Goal: Information Seeking & Learning: Learn about a topic

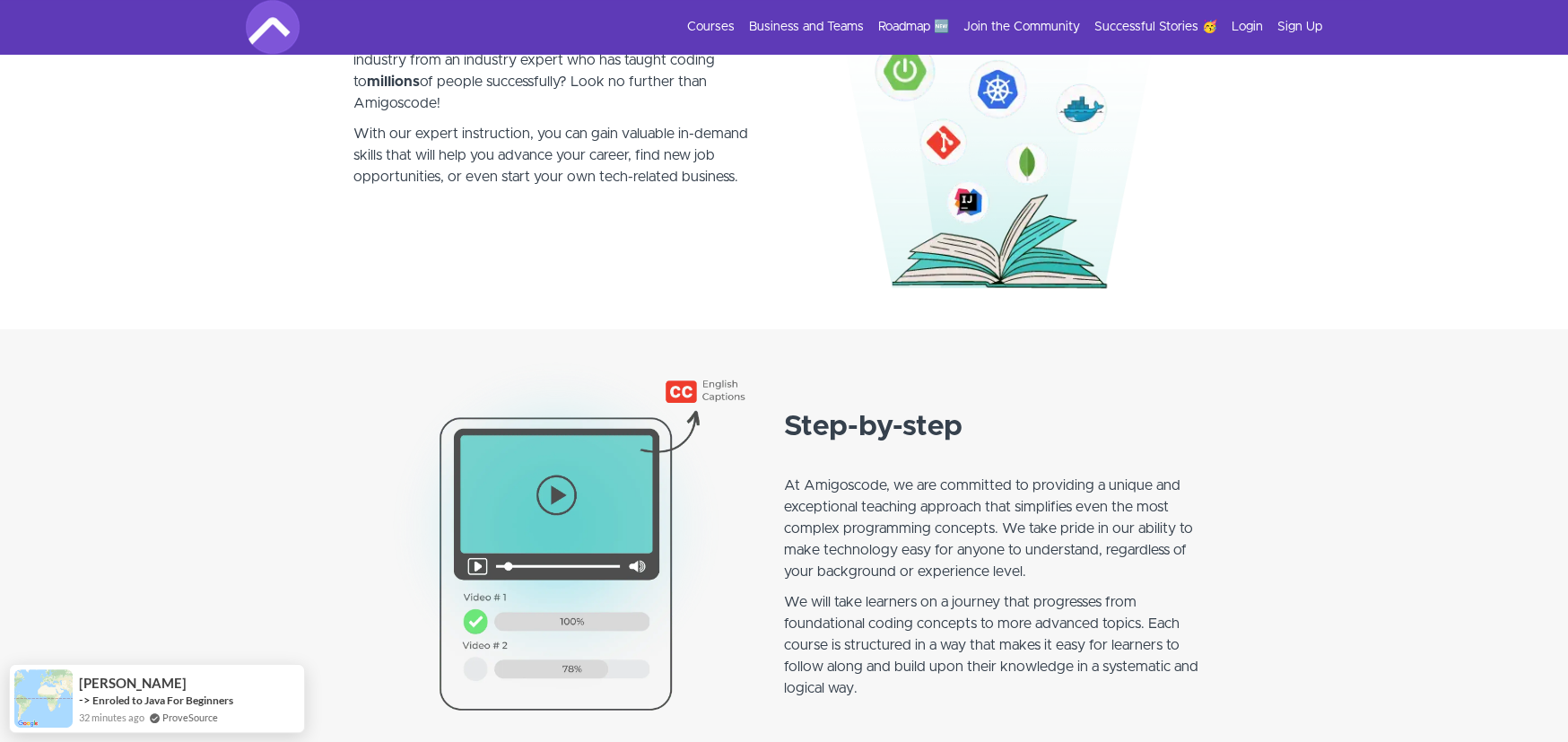
scroll to position [1346, 0]
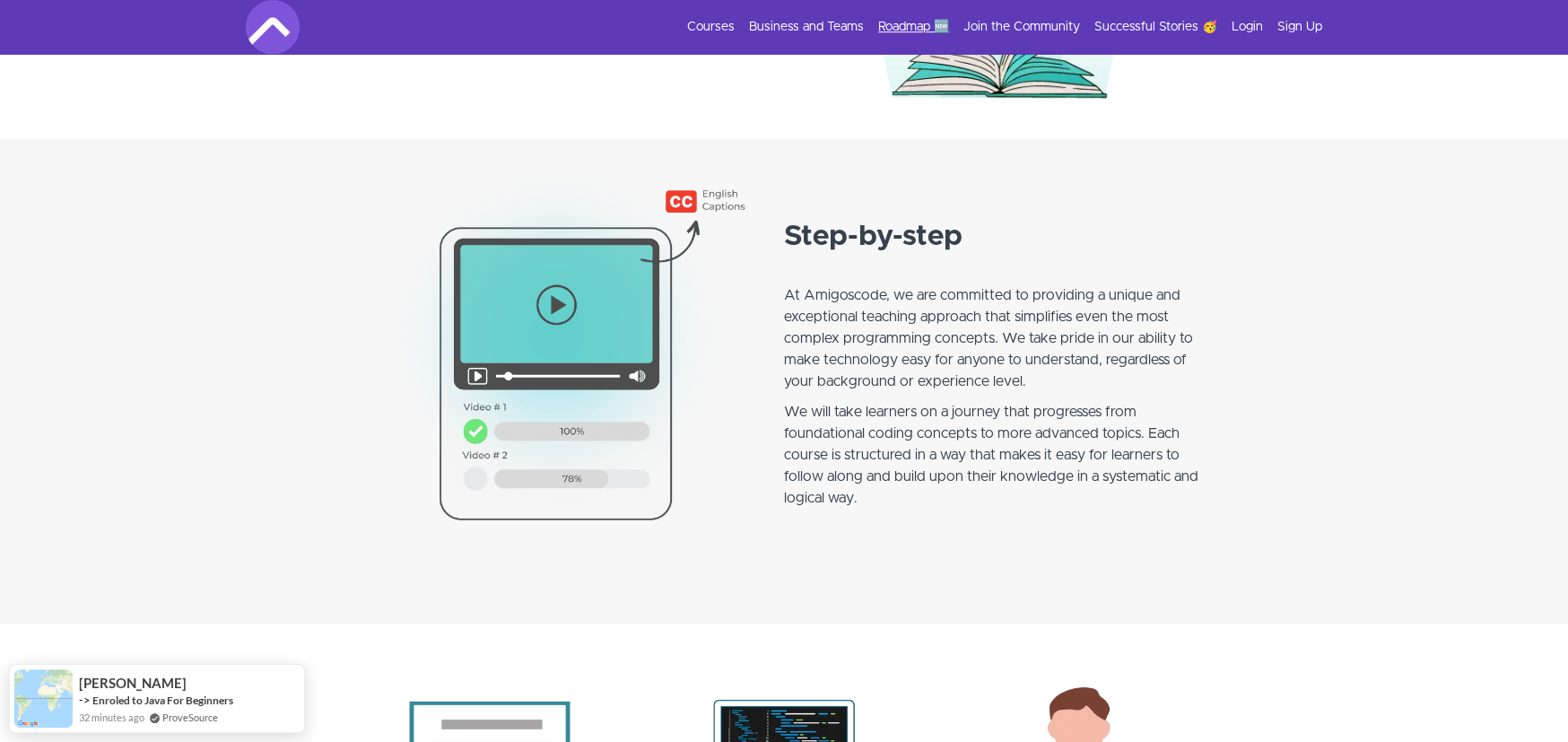
click at [901, 28] on link "Roadmap 🆕" at bounding box center [912, 27] width 70 height 18
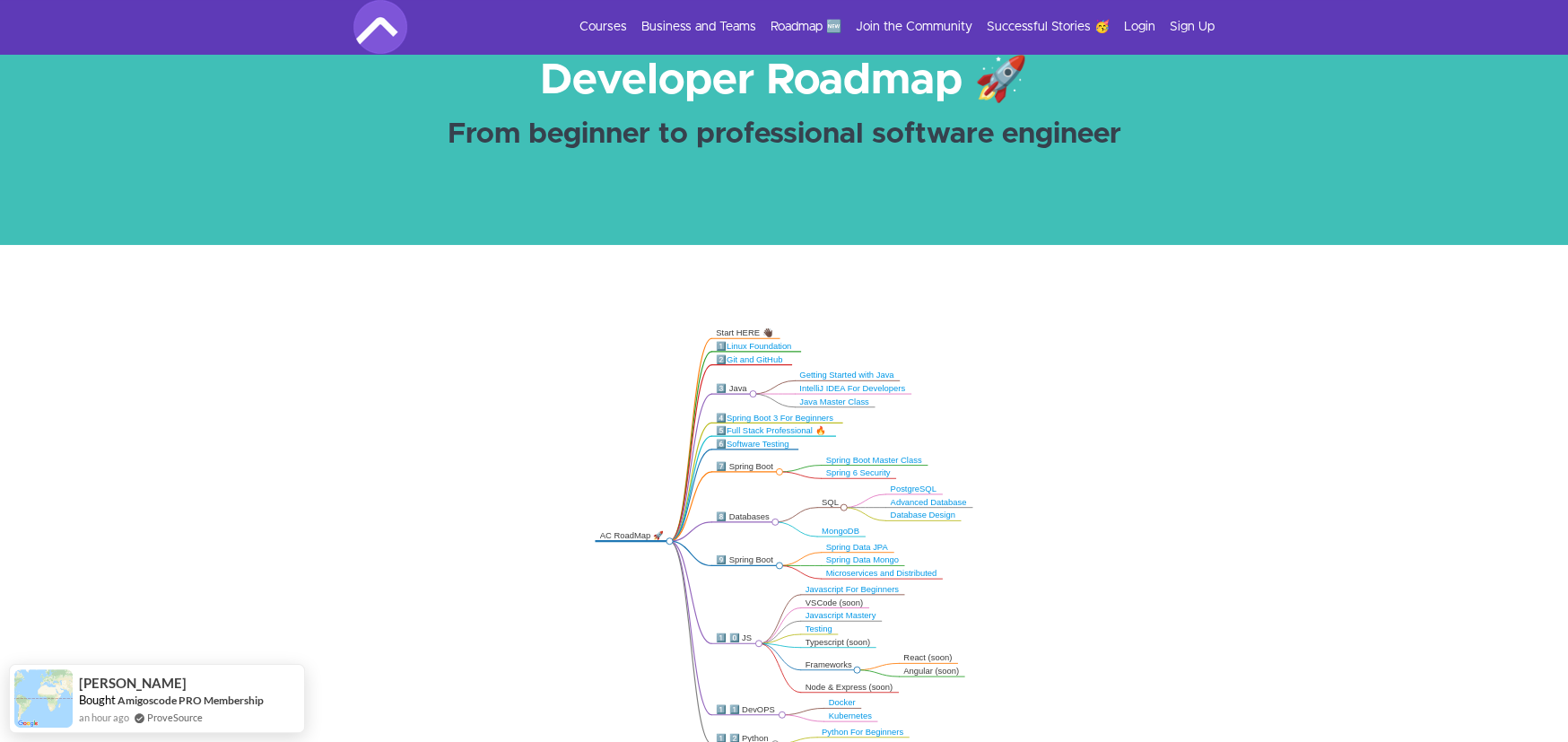
scroll to position [269, 0]
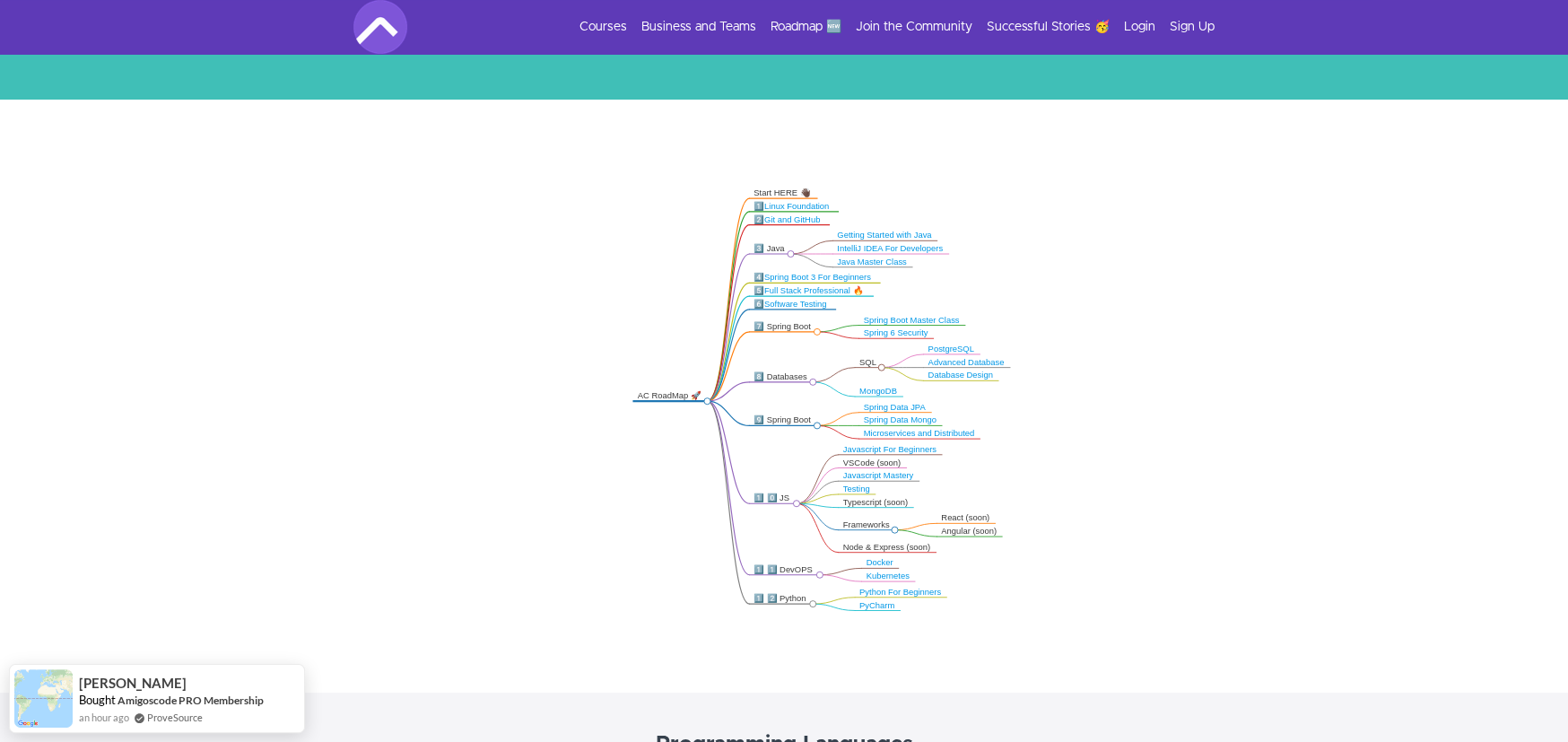
drag, startPoint x: 775, startPoint y: 504, endPoint x: 805, endPoint y: 510, distance: 30.6
click at [805, 510] on icon ".markmap{font:300 16px/20px sans-serif}.markmap-link{fill:none}.markmap-node>ci…" at bounding box center [784, 394] width 1568 height 445
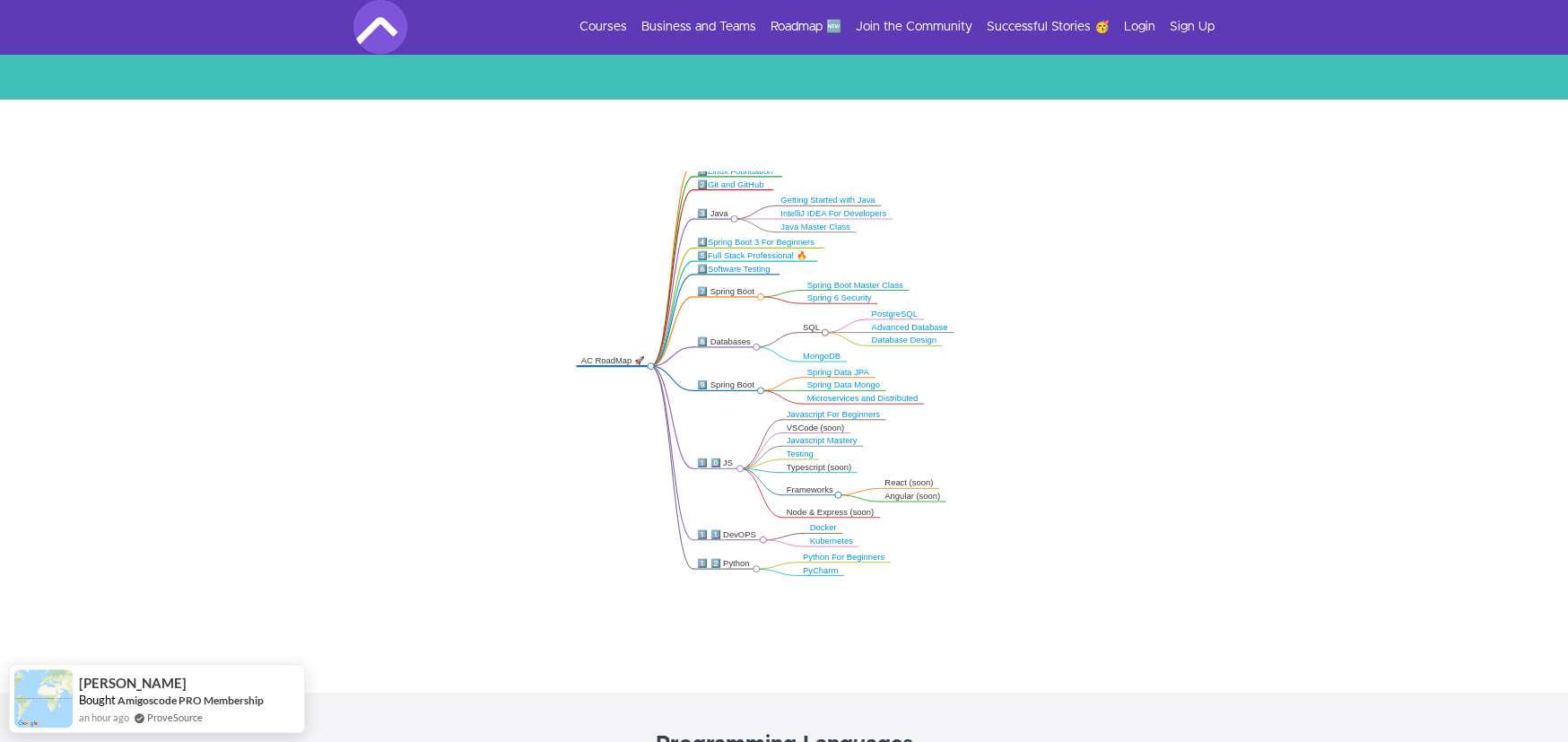
drag, startPoint x: 787, startPoint y: 498, endPoint x: 741, endPoint y: 468, distance: 54.9
click at [741, 468] on circle at bounding box center [740, 468] width 6 height 6
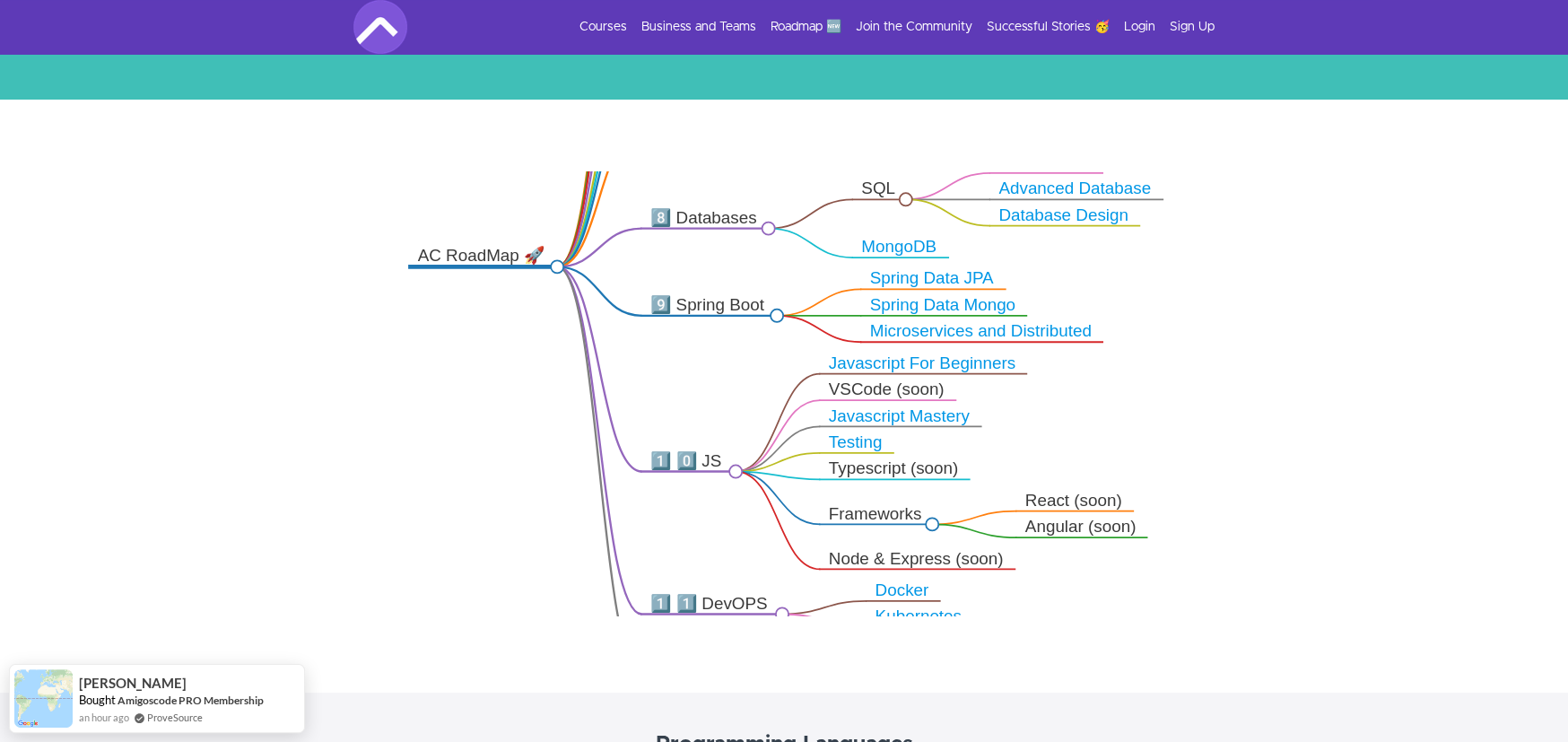
click at [737, 469] on circle at bounding box center [735, 471] width 13 height 13
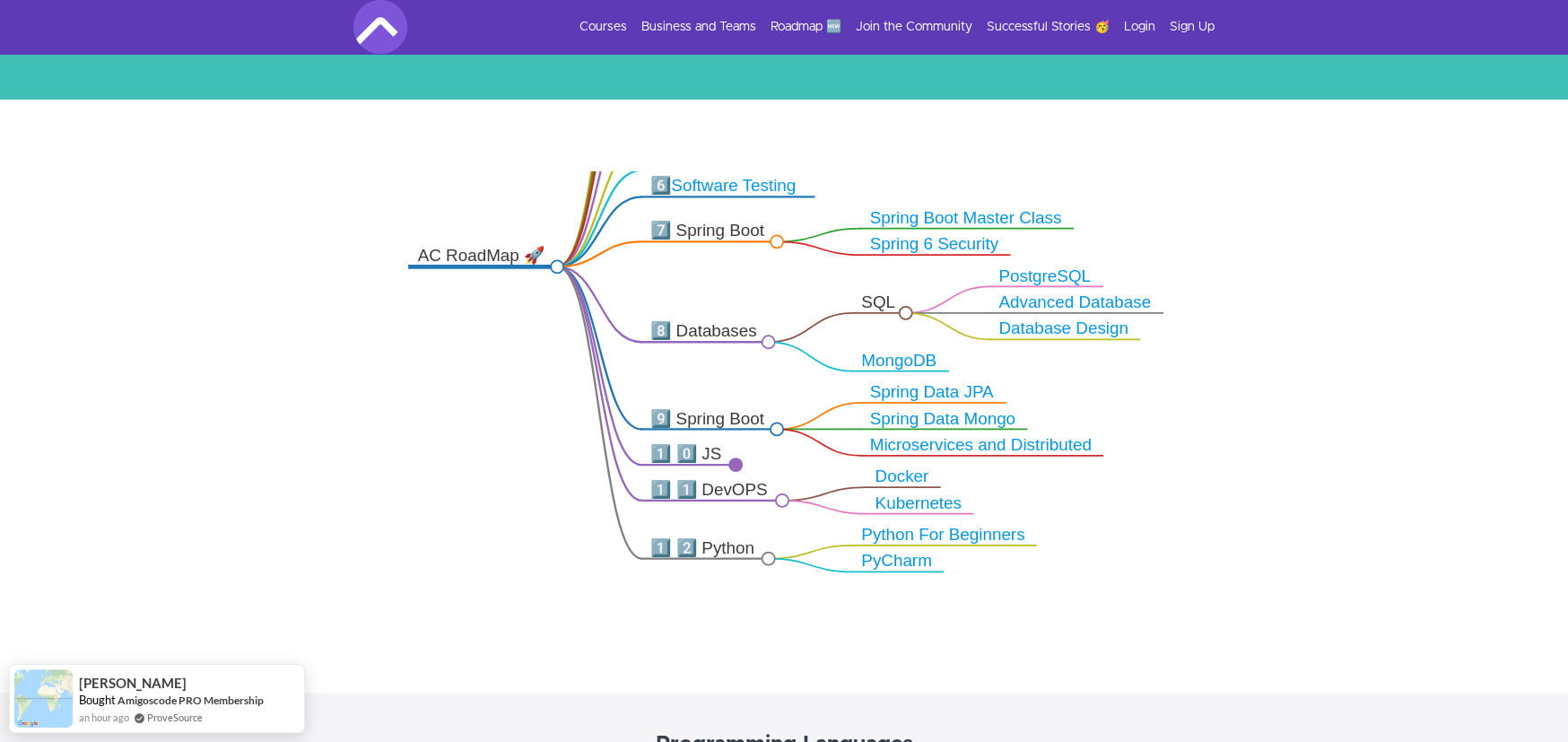
click at [735, 468] on circle at bounding box center [735, 464] width 13 height 13
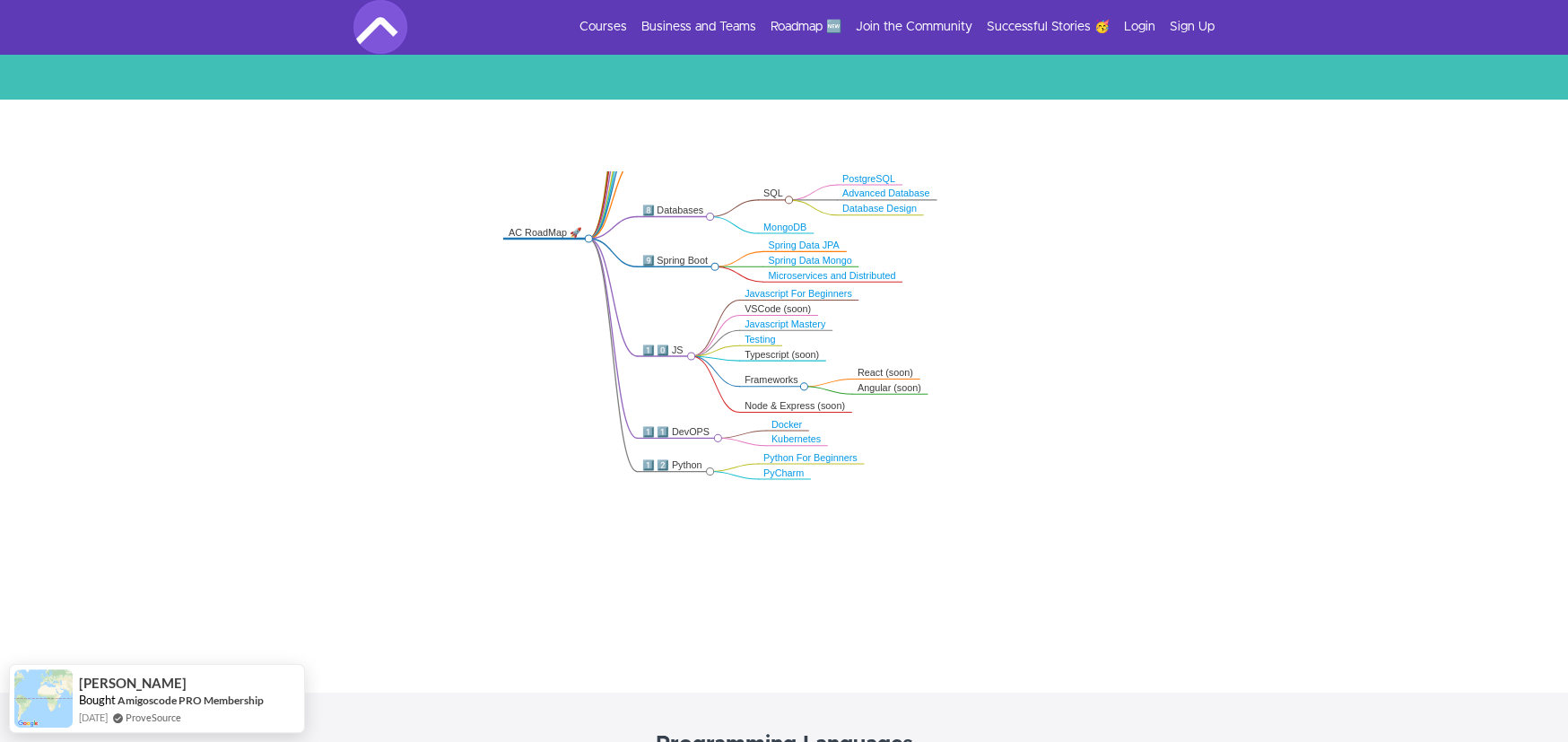
drag, startPoint x: 732, startPoint y: 452, endPoint x: 691, endPoint y: 339, distance: 120.2
click at [691, 339] on icon ".markmap{font:300 16px/20px sans-serif}.markmap-link{fill:none}.markmap-node>ci…" at bounding box center [784, 394] width 1568 height 445
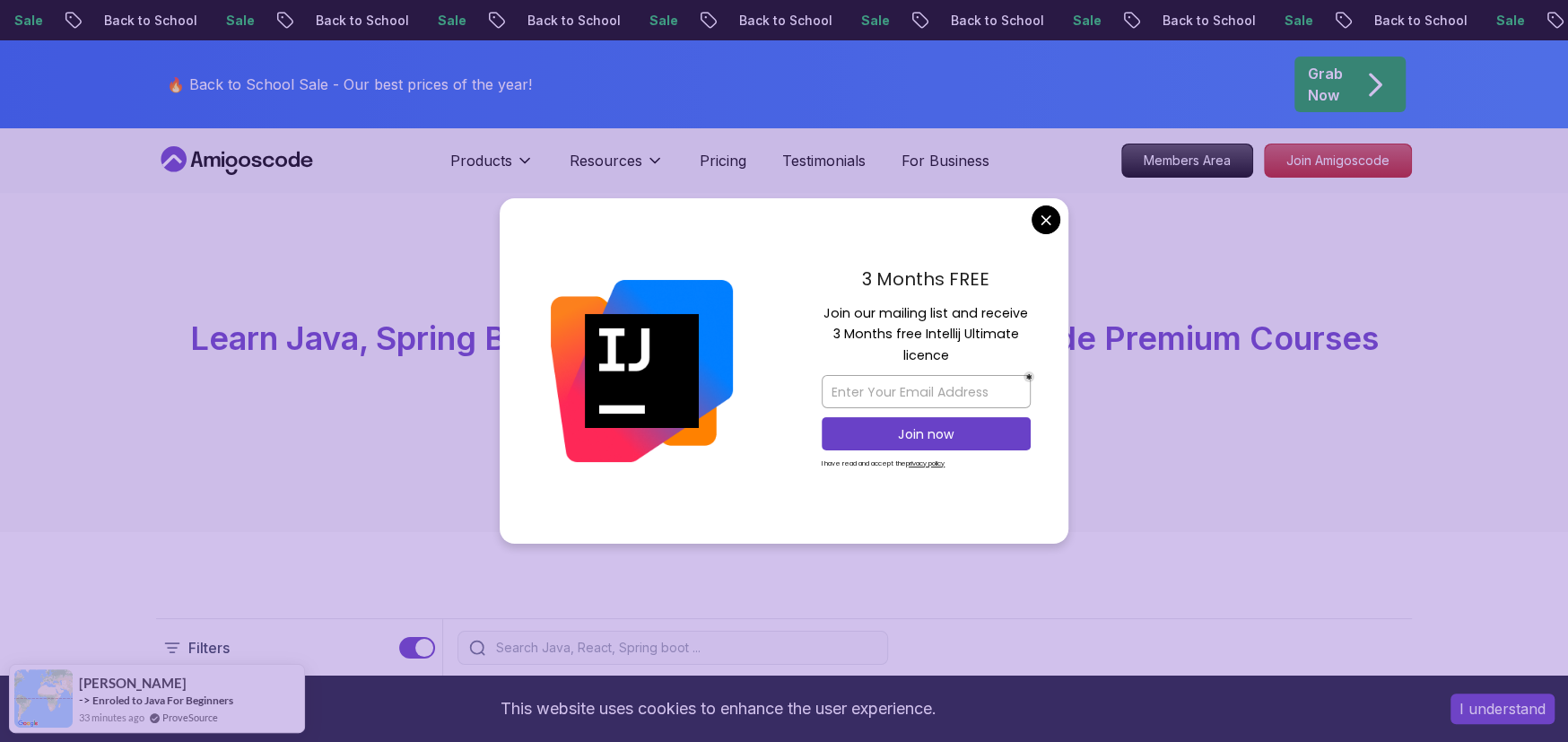
click at [1028, 228] on div "3 Months FREE Join our mailing list and receive 3 Months free Intellij Ultimate…" at bounding box center [925, 371] width 285 height 346
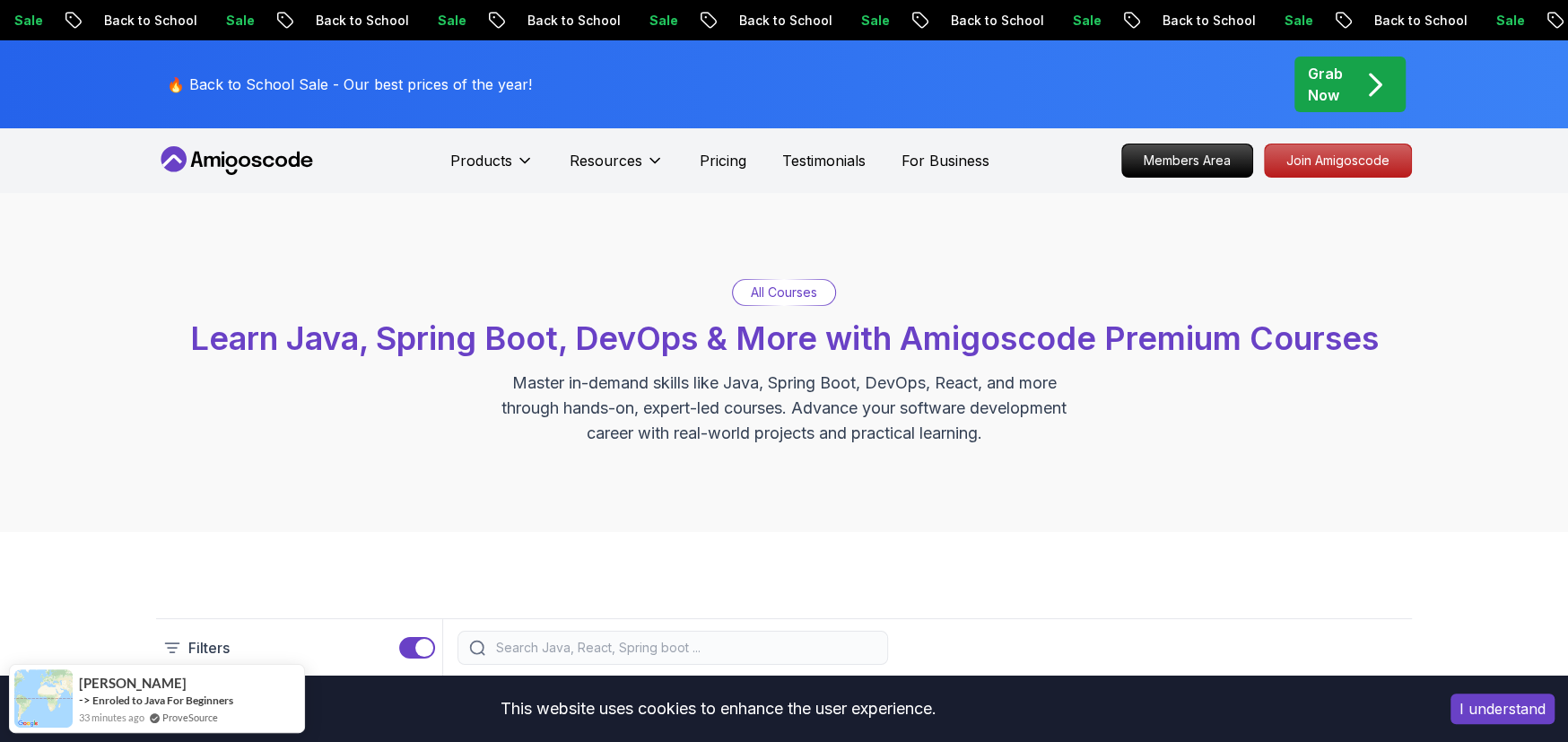
click at [1525, 718] on button "I understand" at bounding box center [1503, 708] width 104 height 31
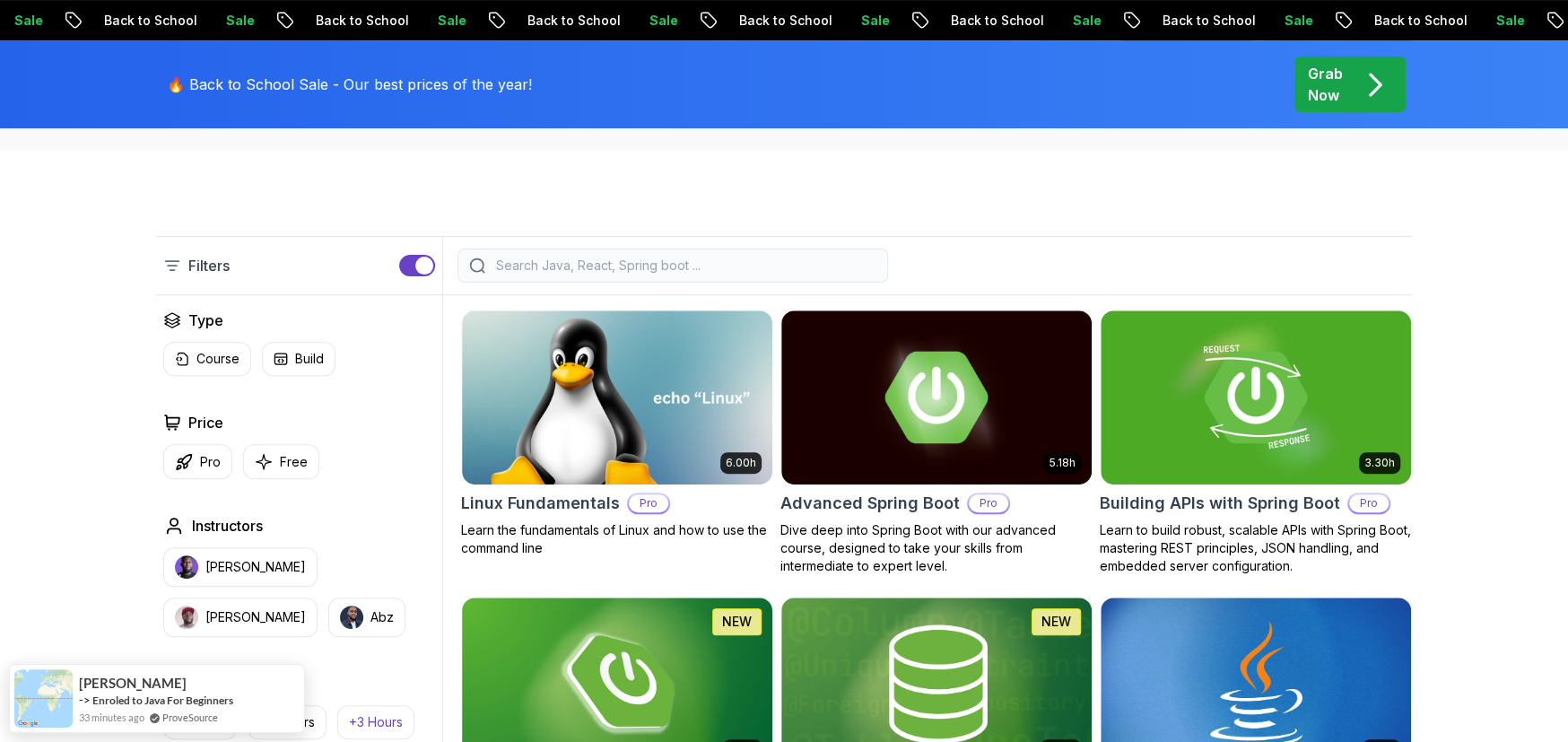
scroll to position [359, 0]
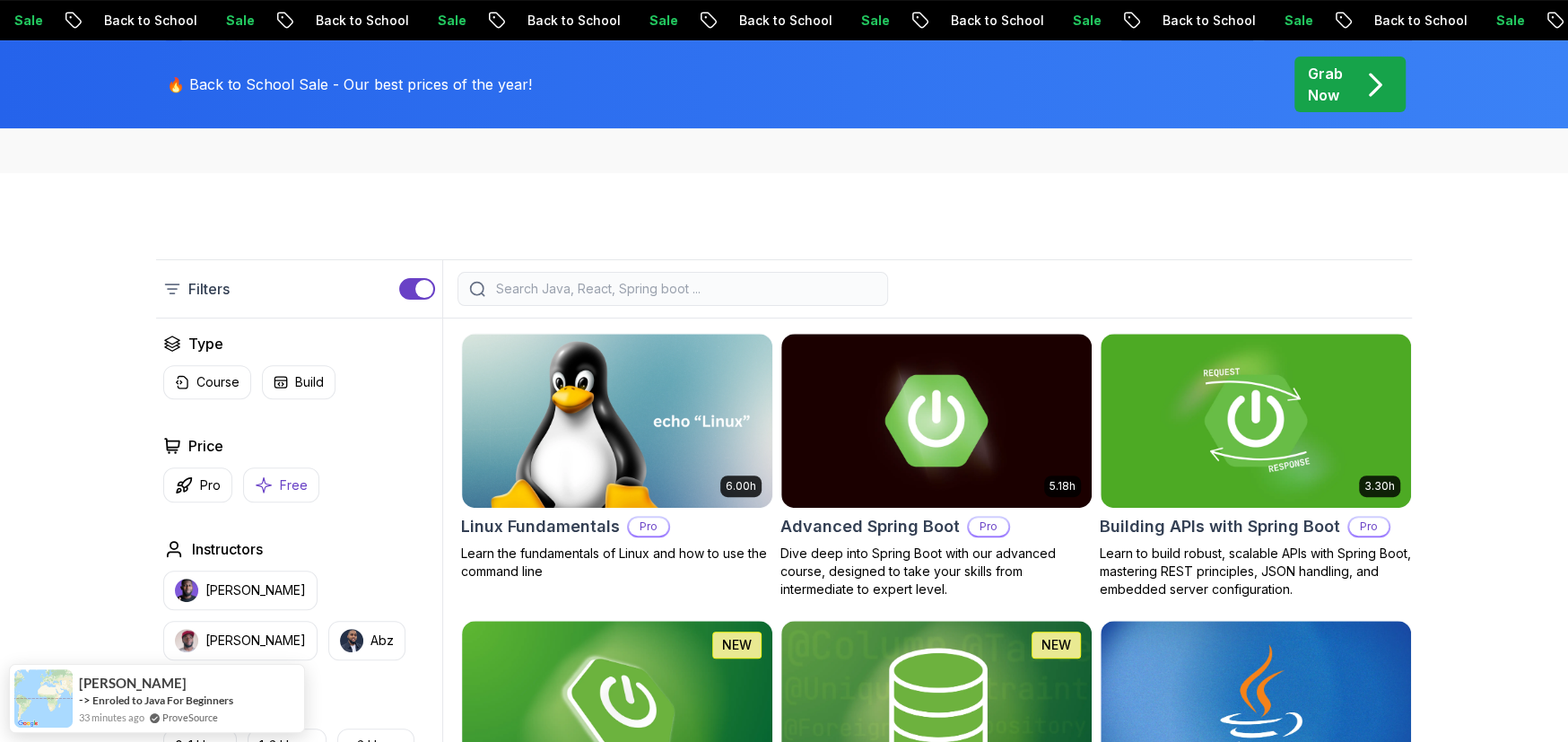
click at [269, 471] on button "Free" at bounding box center [281, 484] width 76 height 35
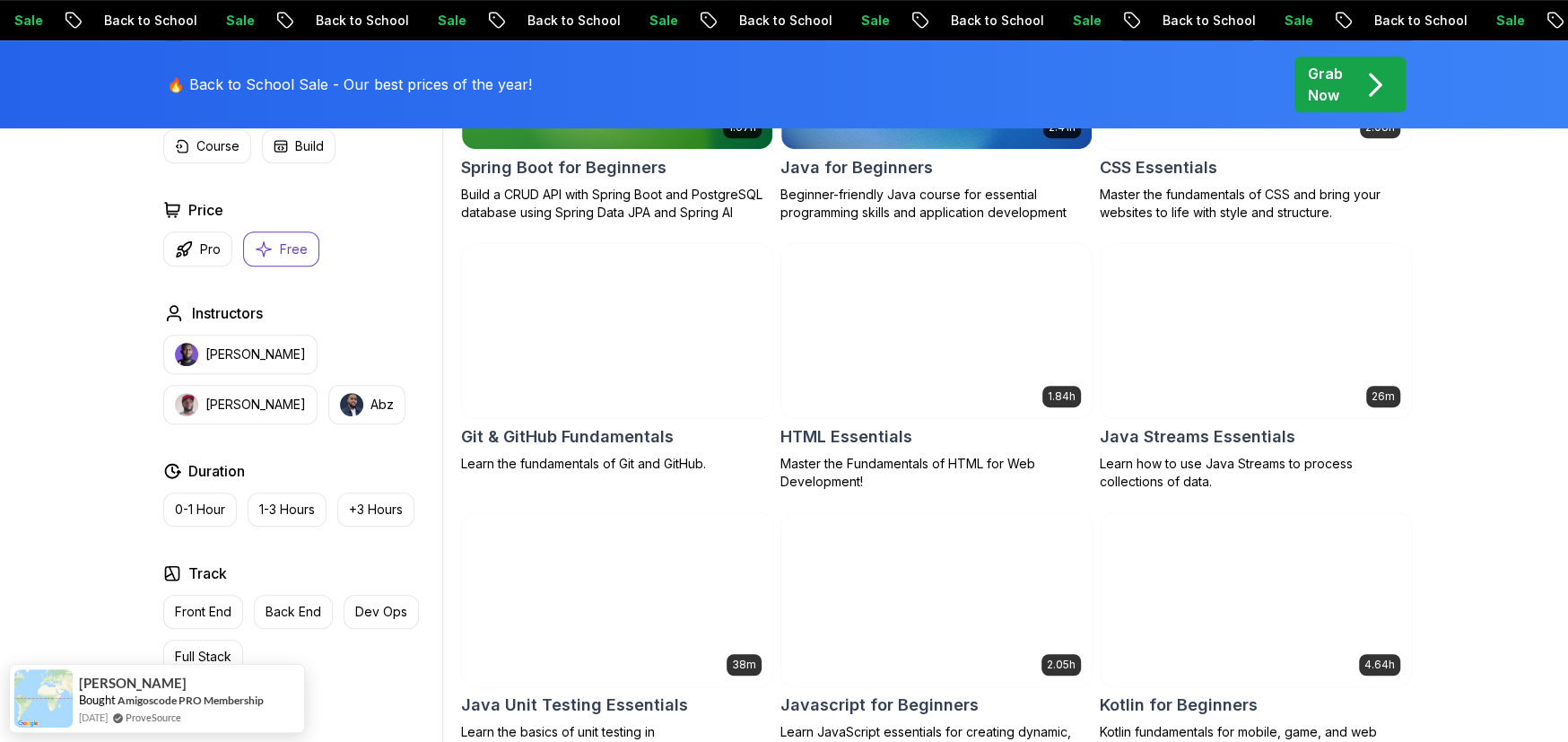
scroll to position [628, 0]
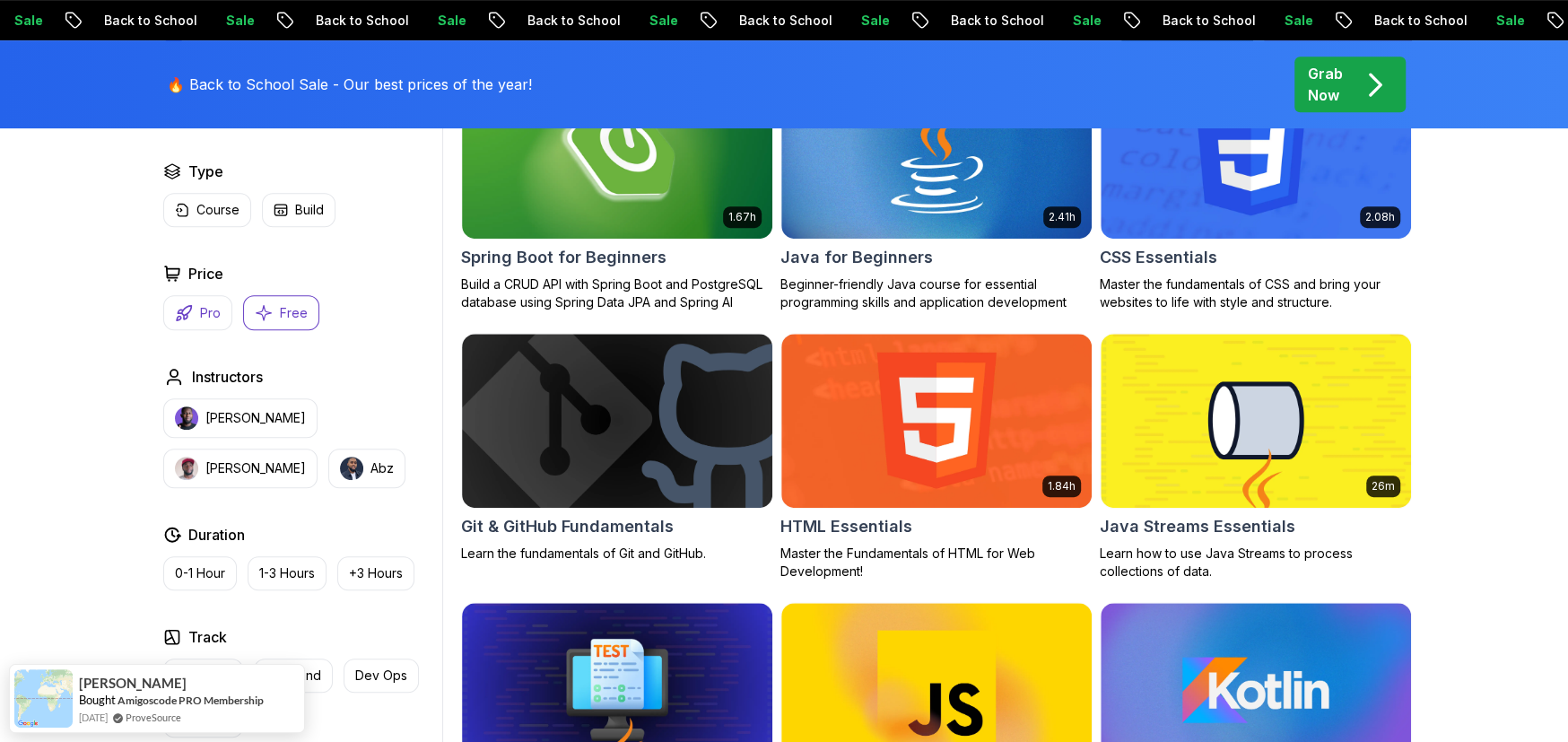
click at [190, 314] on icon "button" at bounding box center [183, 313] width 18 height 18
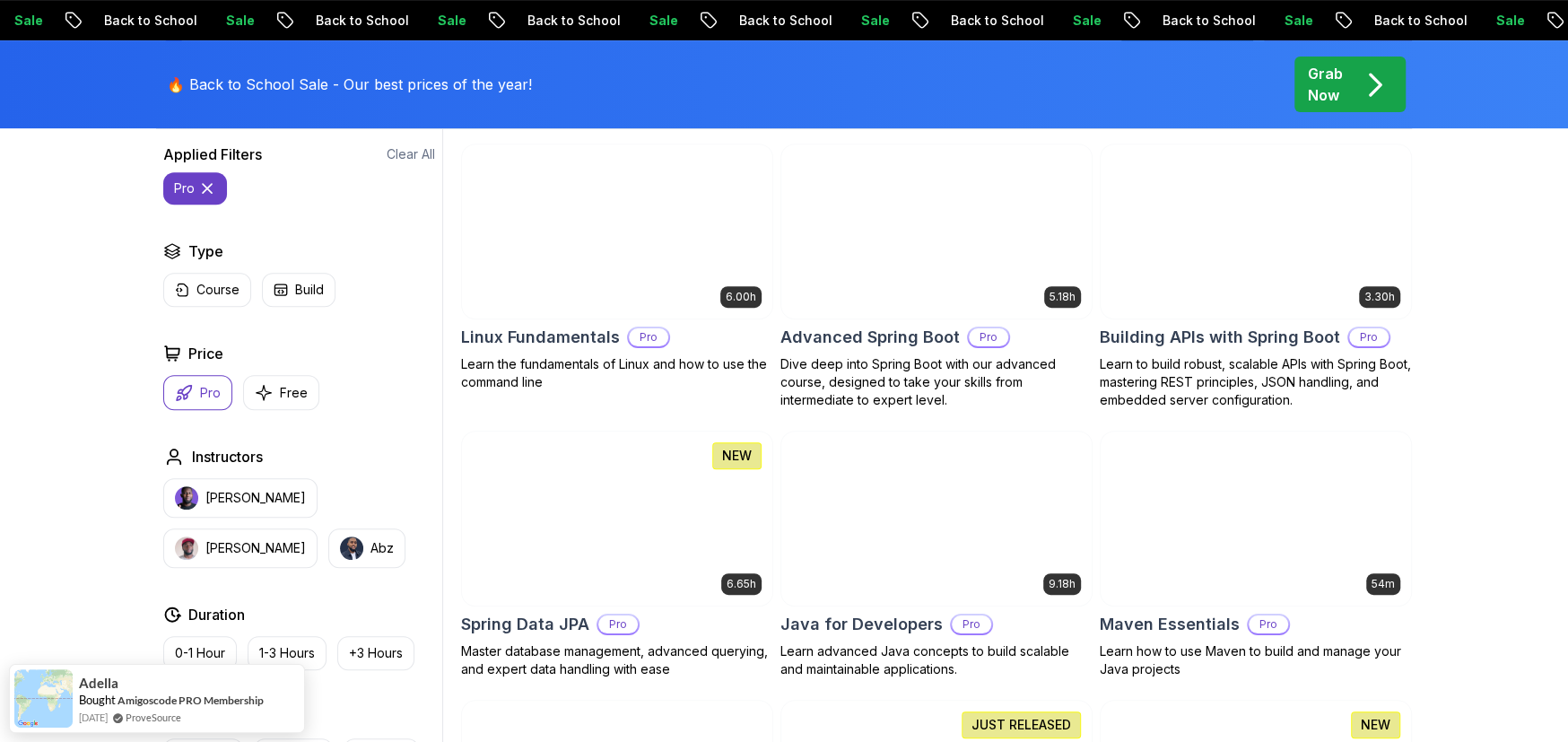
scroll to position [447, 0]
